Goal: Check status: Check status

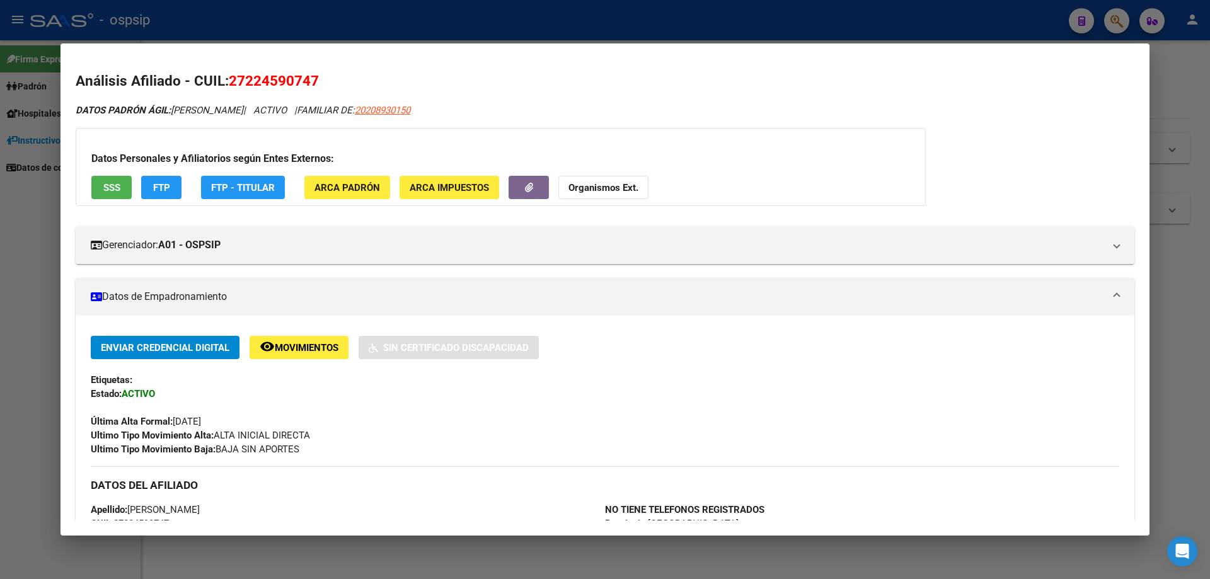
click at [1, 354] on div at bounding box center [605, 289] width 1210 height 579
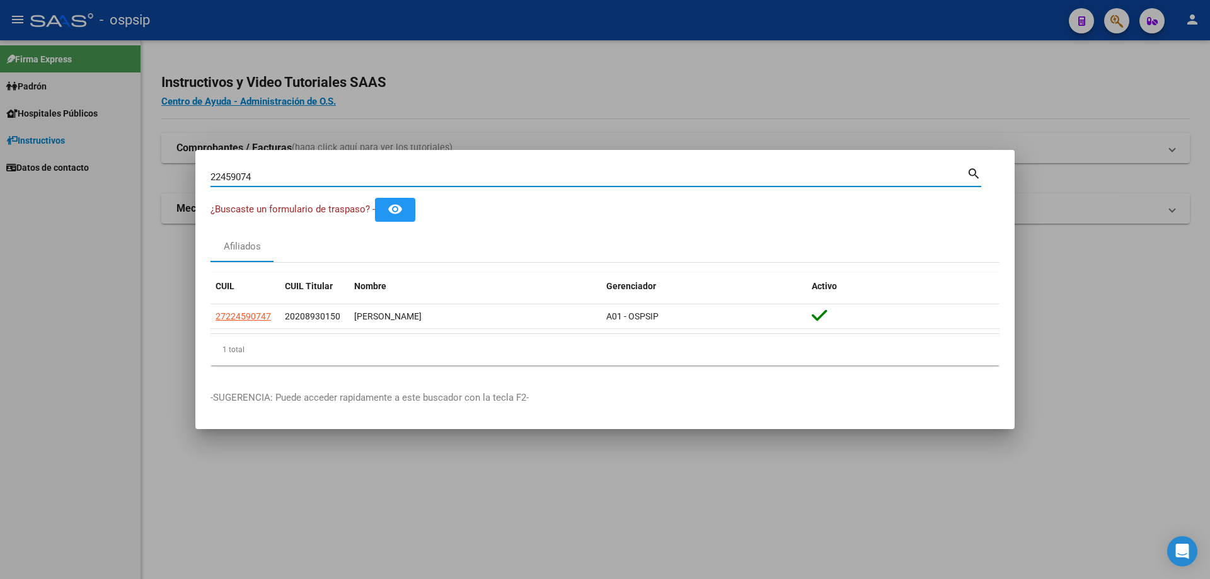
click at [253, 173] on input "22459074" at bounding box center [588, 176] width 756 height 11
paste input "17794811"
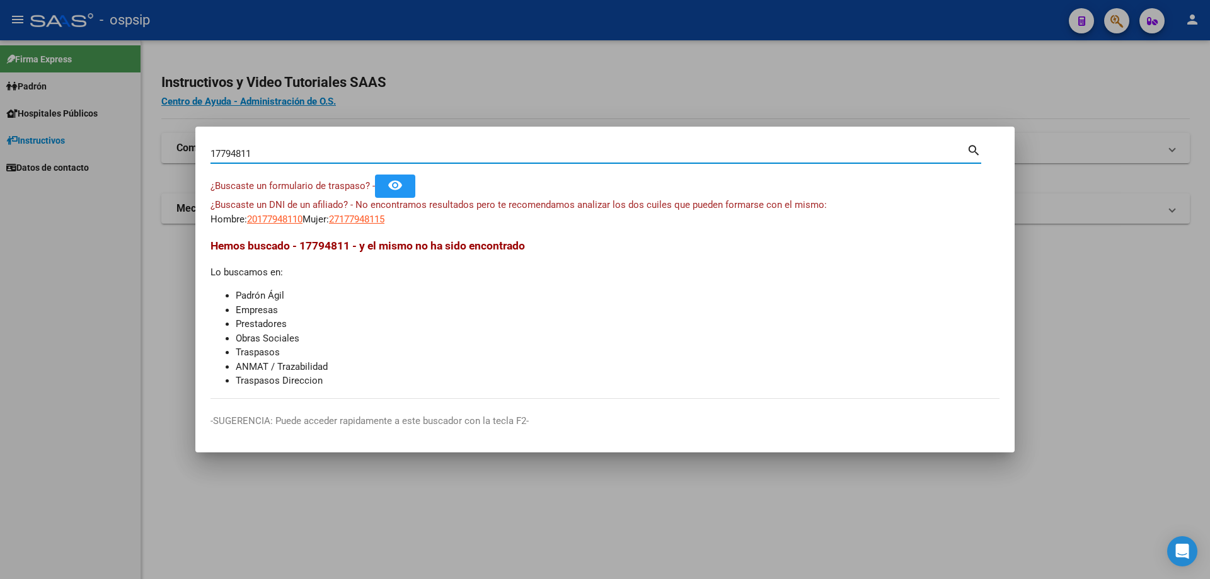
click at [269, 159] on div "17794811 Buscar (apellido, dni, [PERSON_NAME], [PERSON_NAME], cuit, obra social)" at bounding box center [588, 153] width 756 height 19
click at [272, 152] on input "17794811" at bounding box center [588, 153] width 756 height 11
click at [250, 153] on input "17794811" at bounding box center [588, 153] width 756 height 11
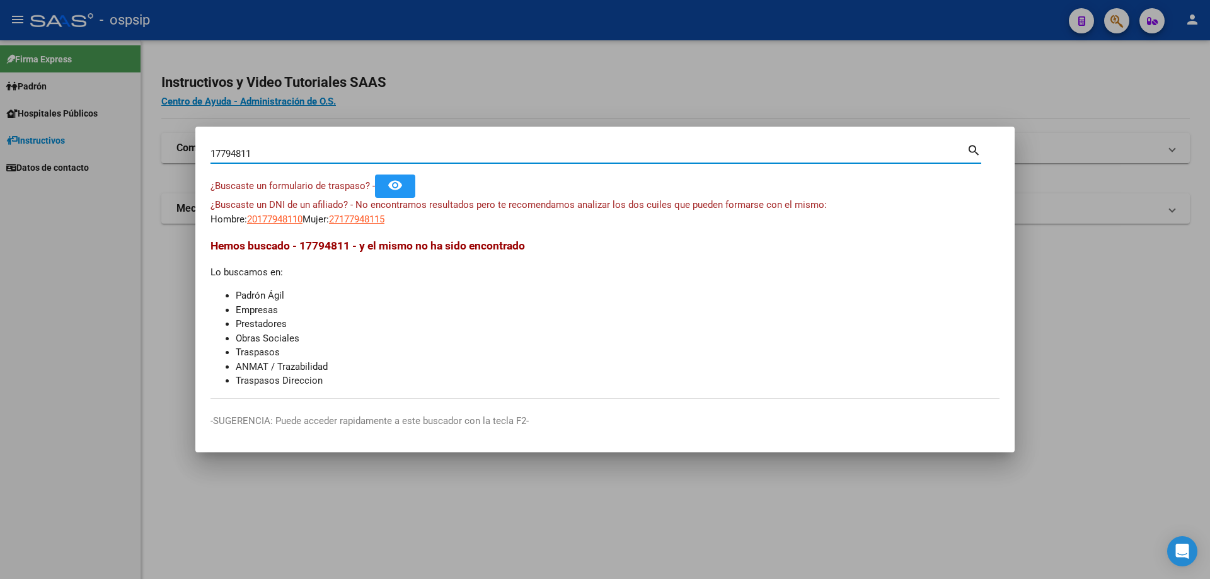
paste input "3656868"
type input "13656868"
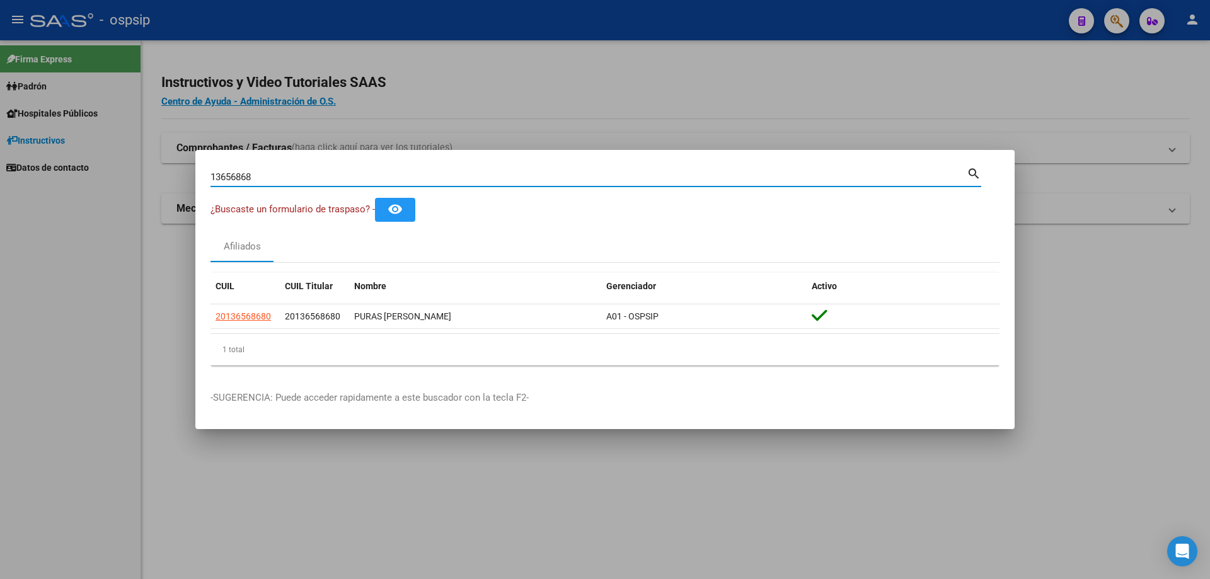
drag, startPoint x: 0, startPoint y: 344, endPoint x: 16, endPoint y: 313, distance: 35.5
click at [1, 344] on div at bounding box center [605, 289] width 1210 height 579
